Goal: Transaction & Acquisition: Book appointment/travel/reservation

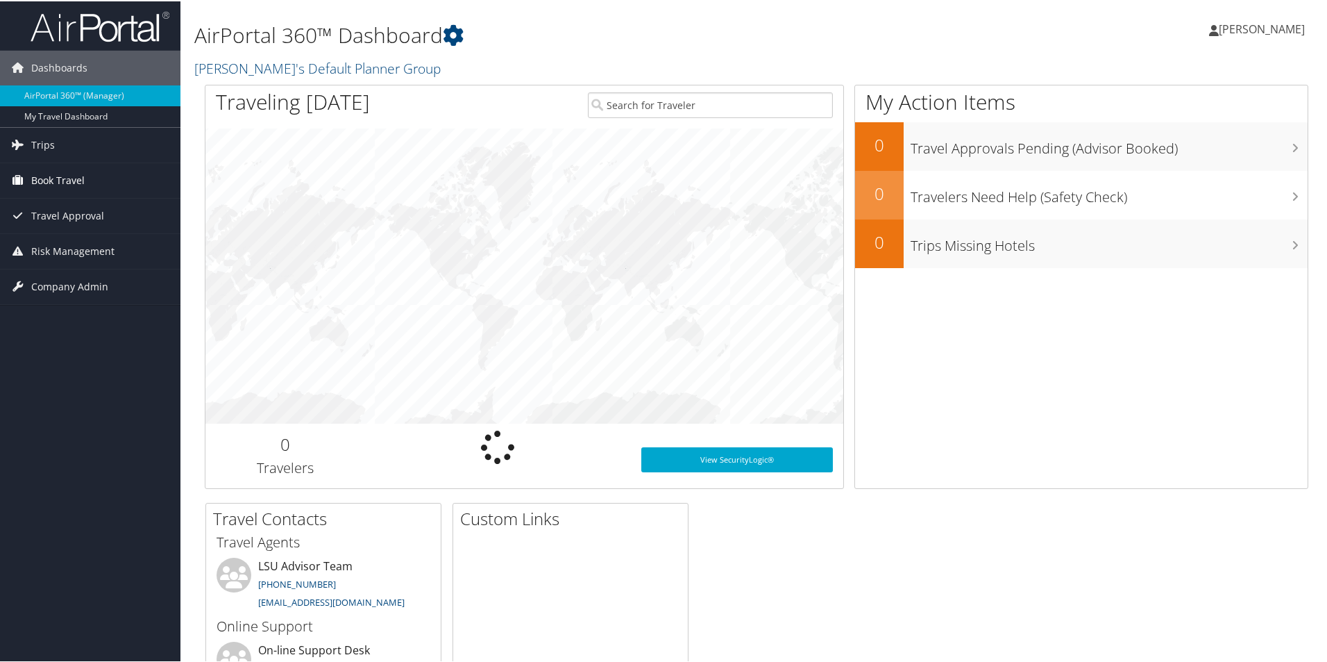
click at [65, 178] on span "Book Travel" at bounding box center [57, 179] width 53 height 35
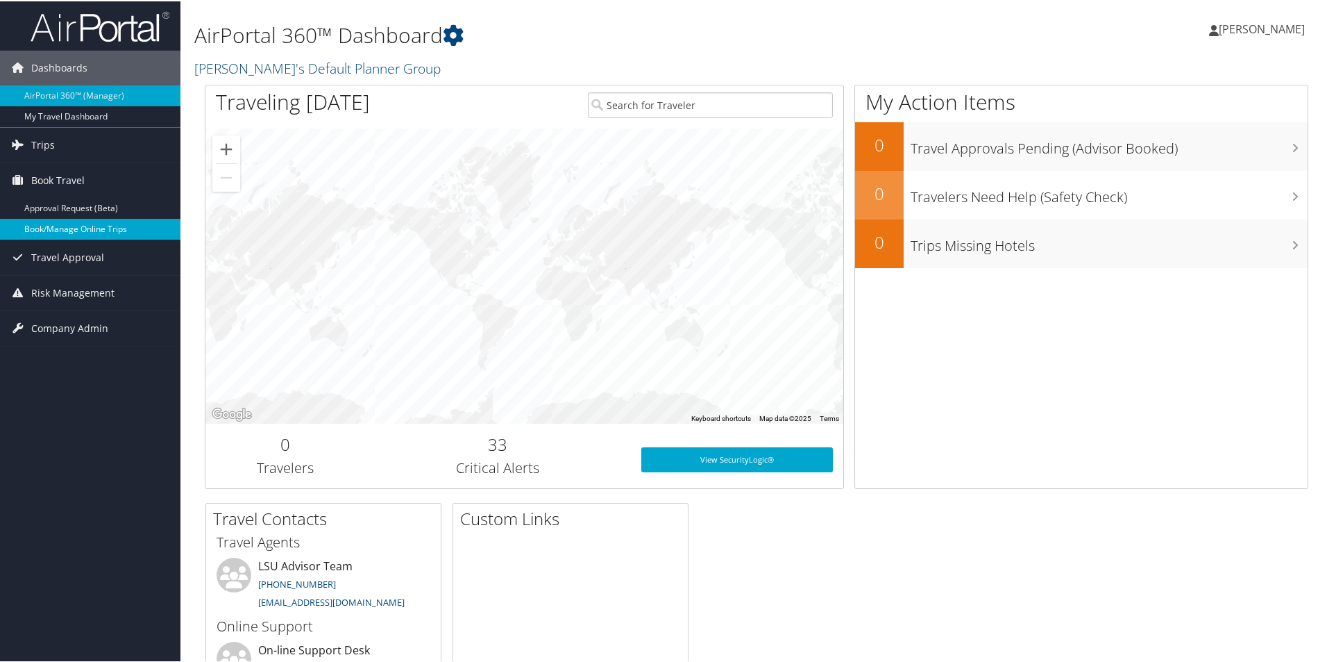
click at [97, 231] on link "Book/Manage Online Trips" at bounding box center [90, 227] width 180 height 21
click at [96, 176] on link "Book Travel" at bounding box center [90, 179] width 180 height 35
drag, startPoint x: 105, startPoint y: 210, endPoint x: 62, endPoint y: 226, distance: 46.2
